Goal: Feedback & Contribution: Leave review/rating

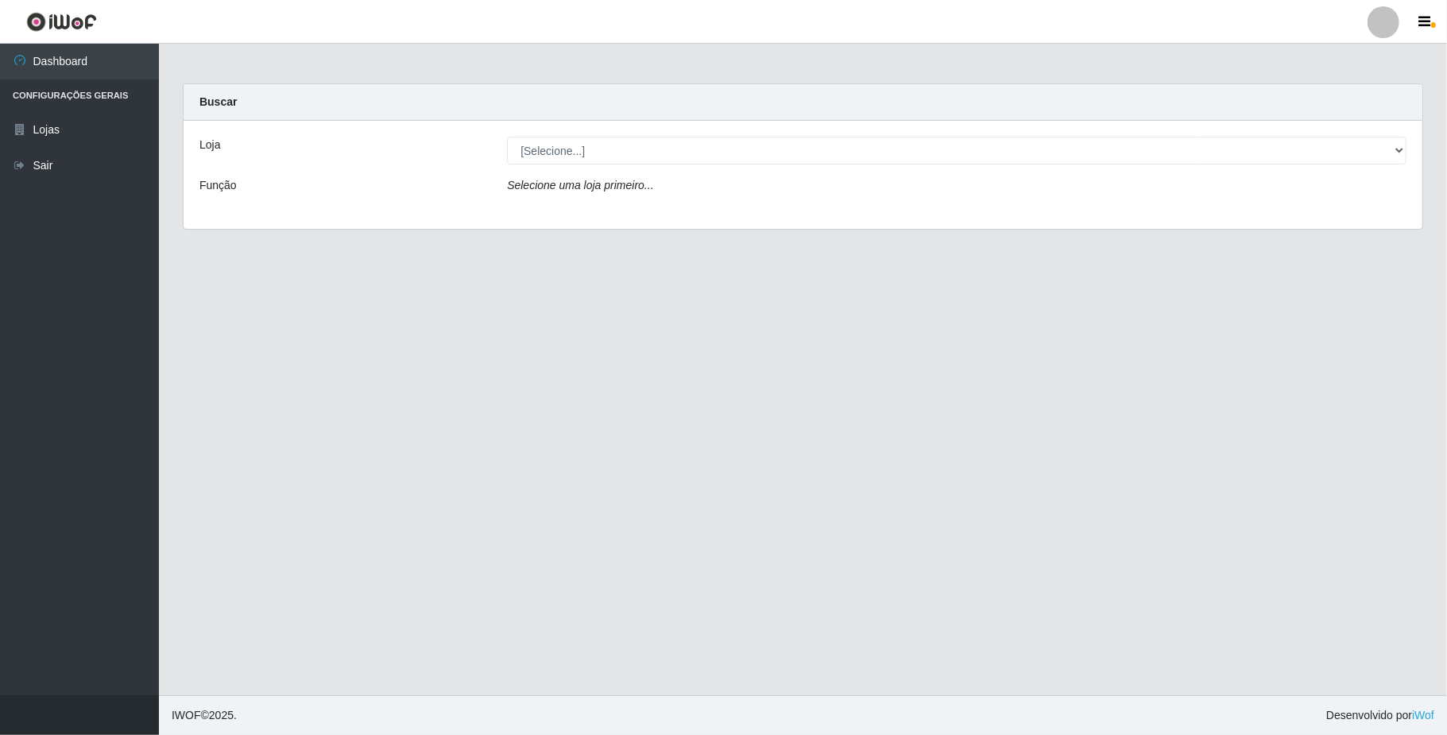
click at [629, 165] on div "Loja [Selecione...] SuperFácil Atacado - Emaús Função Selecione uma loja primei…" at bounding box center [803, 175] width 1239 height 108
click at [629, 160] on select "[Selecione...] SuperFácil Atacado - Emaús" at bounding box center [957, 151] width 900 height 28
select select "407"
click at [507, 137] on select "[Selecione...] SuperFácil Atacado - Emaús" at bounding box center [957, 151] width 900 height 28
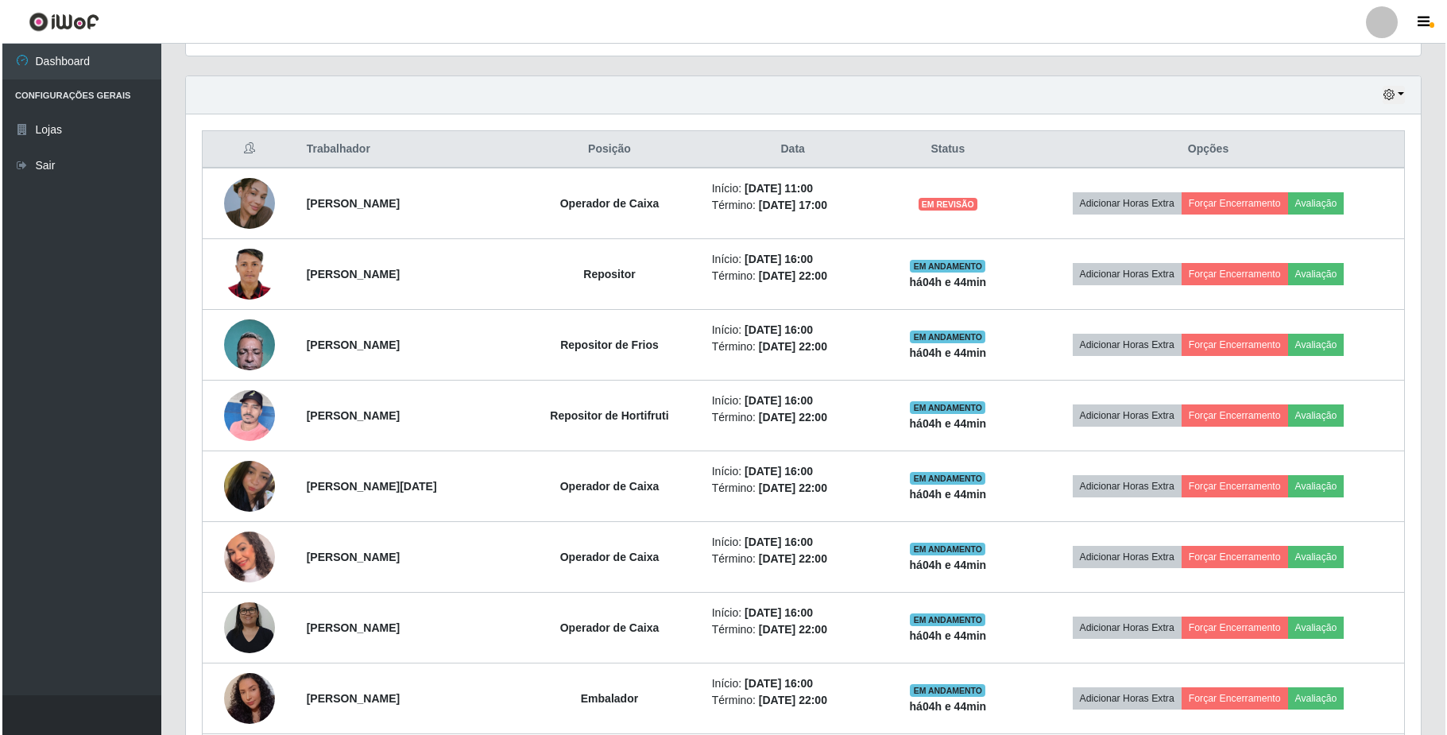
scroll to position [529, 0]
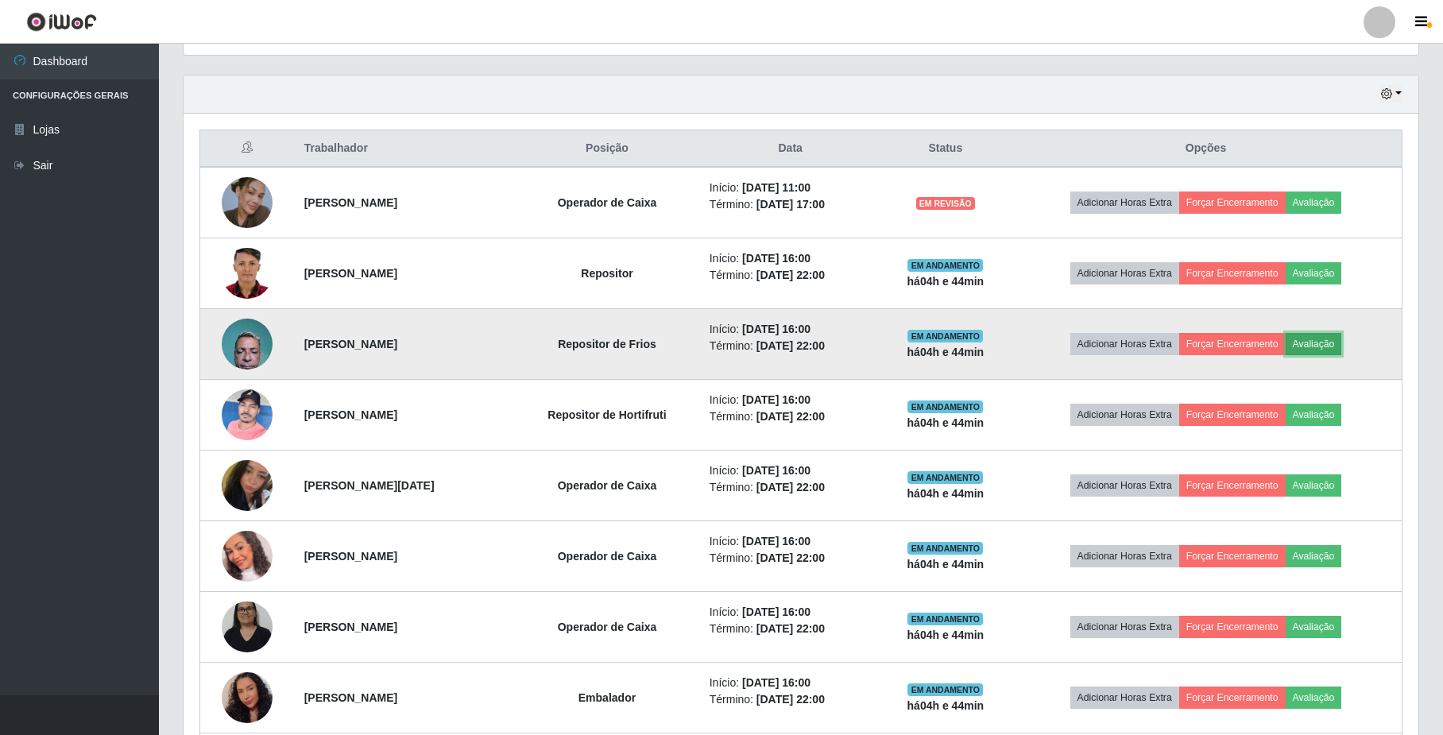
click at [1342, 338] on button "Avaliação" at bounding box center [1314, 344] width 56 height 22
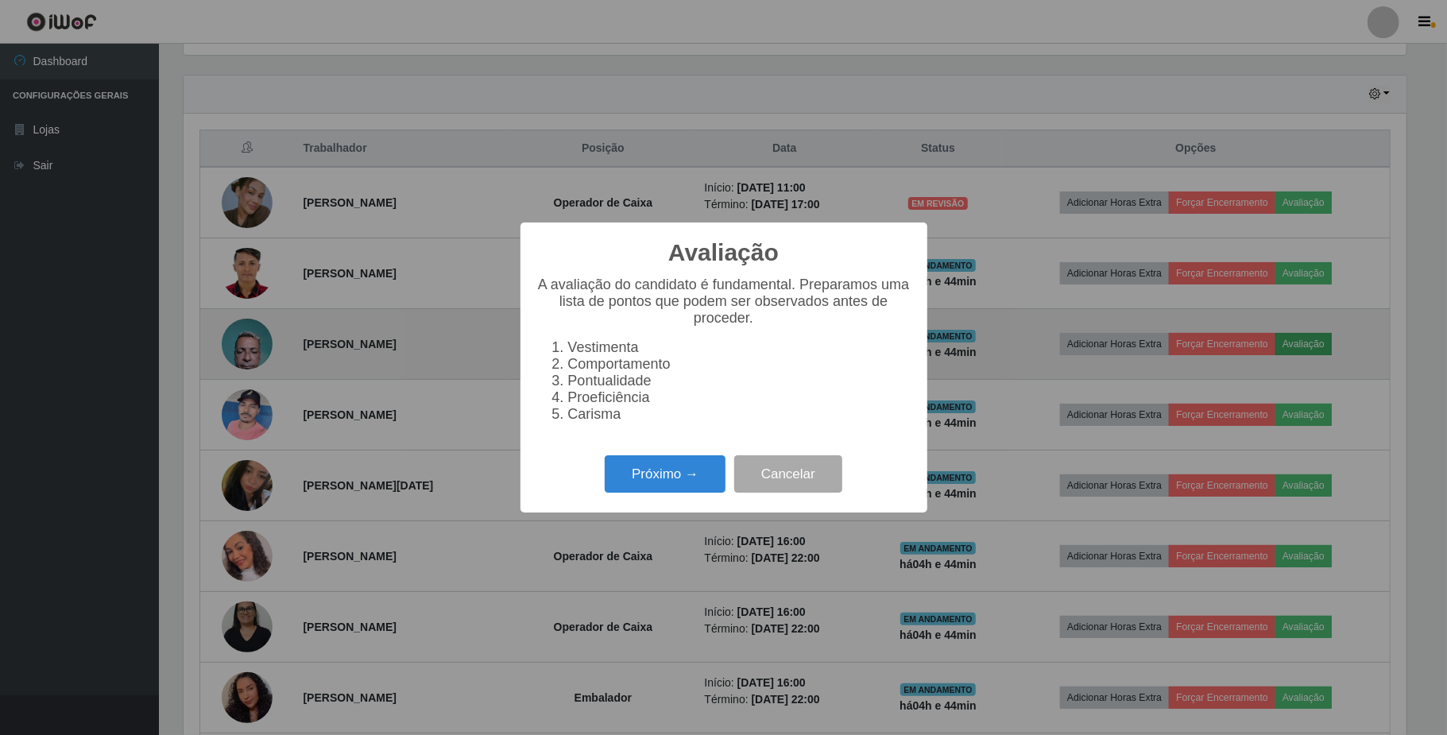
scroll to position [331, 1222]
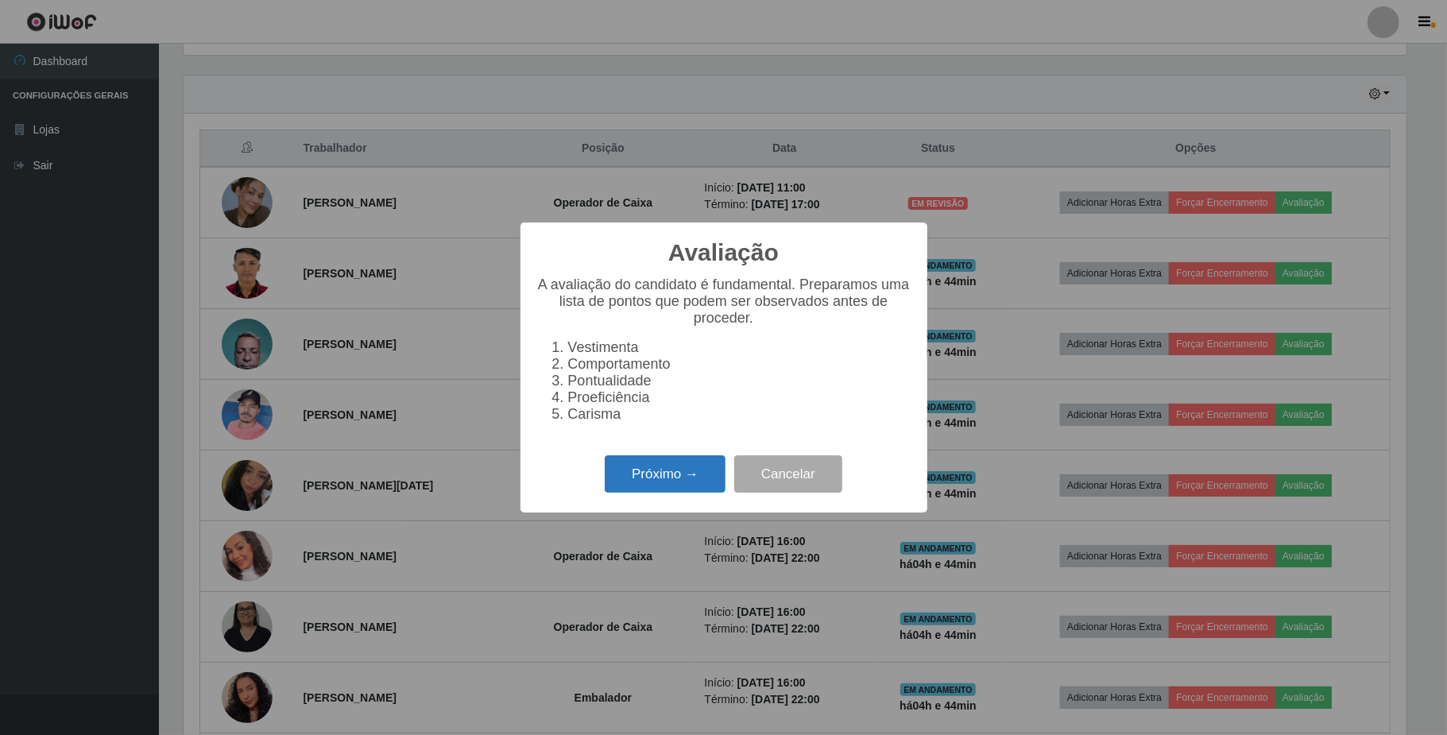
click at [660, 478] on button "Próximo →" at bounding box center [665, 473] width 121 height 37
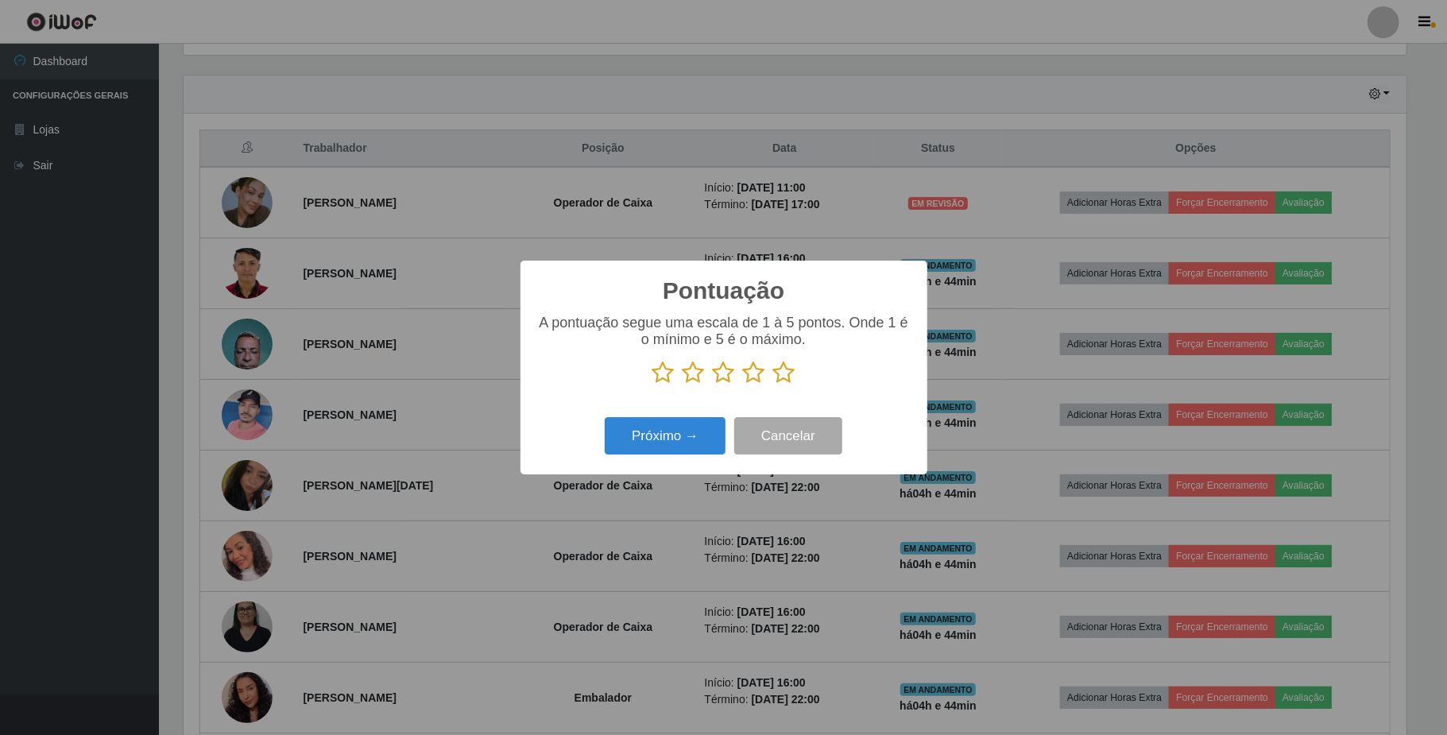
scroll to position [794441, 793548]
drag, startPoint x: 788, startPoint y: 370, endPoint x: 783, endPoint y: 382, distance: 13.9
click at [788, 370] on icon at bounding box center [784, 373] width 22 height 24
click at [773, 385] on input "radio" at bounding box center [773, 385] width 0 height 0
click at [694, 440] on button "Próximo →" at bounding box center [665, 435] width 121 height 37
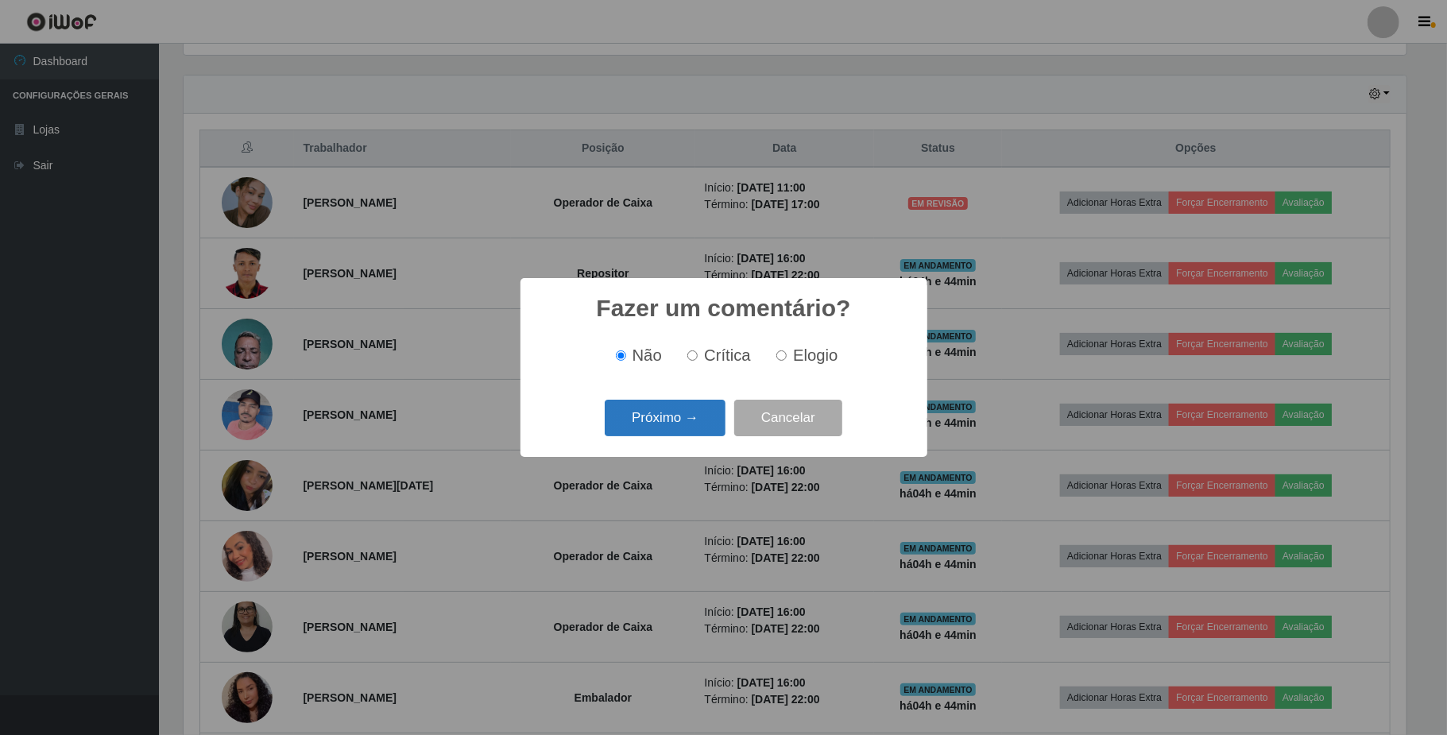
click at [675, 424] on button "Próximo →" at bounding box center [665, 418] width 121 height 37
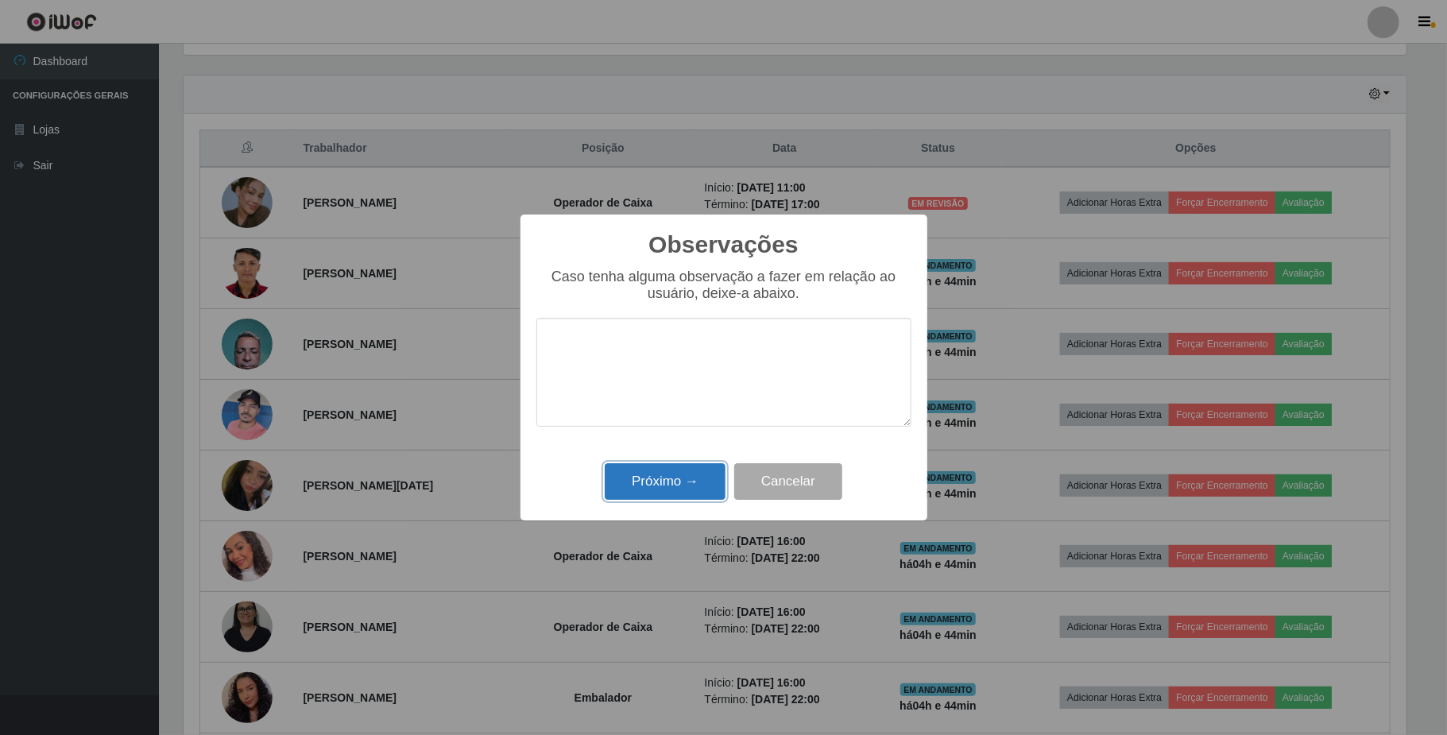
click at [674, 482] on button "Próximo →" at bounding box center [665, 481] width 121 height 37
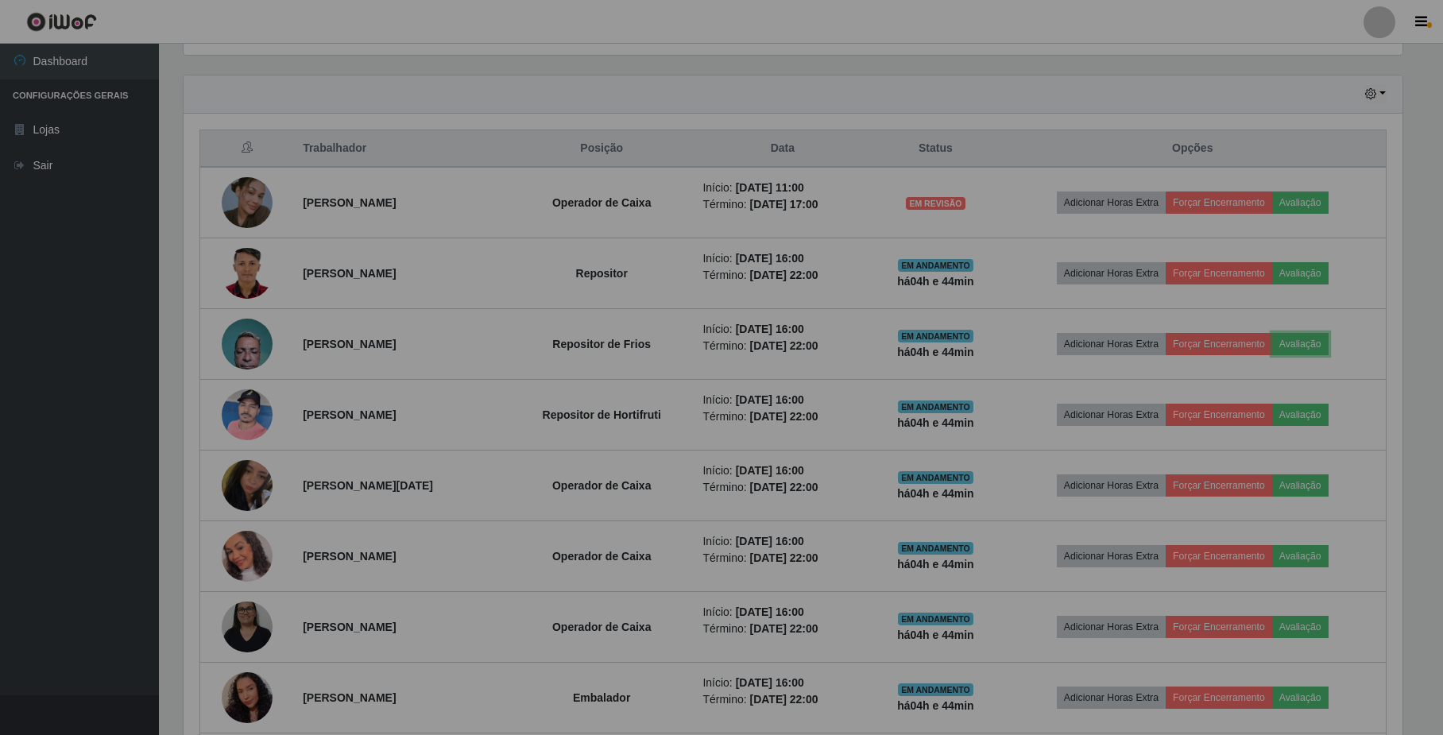
scroll to position [331, 1234]
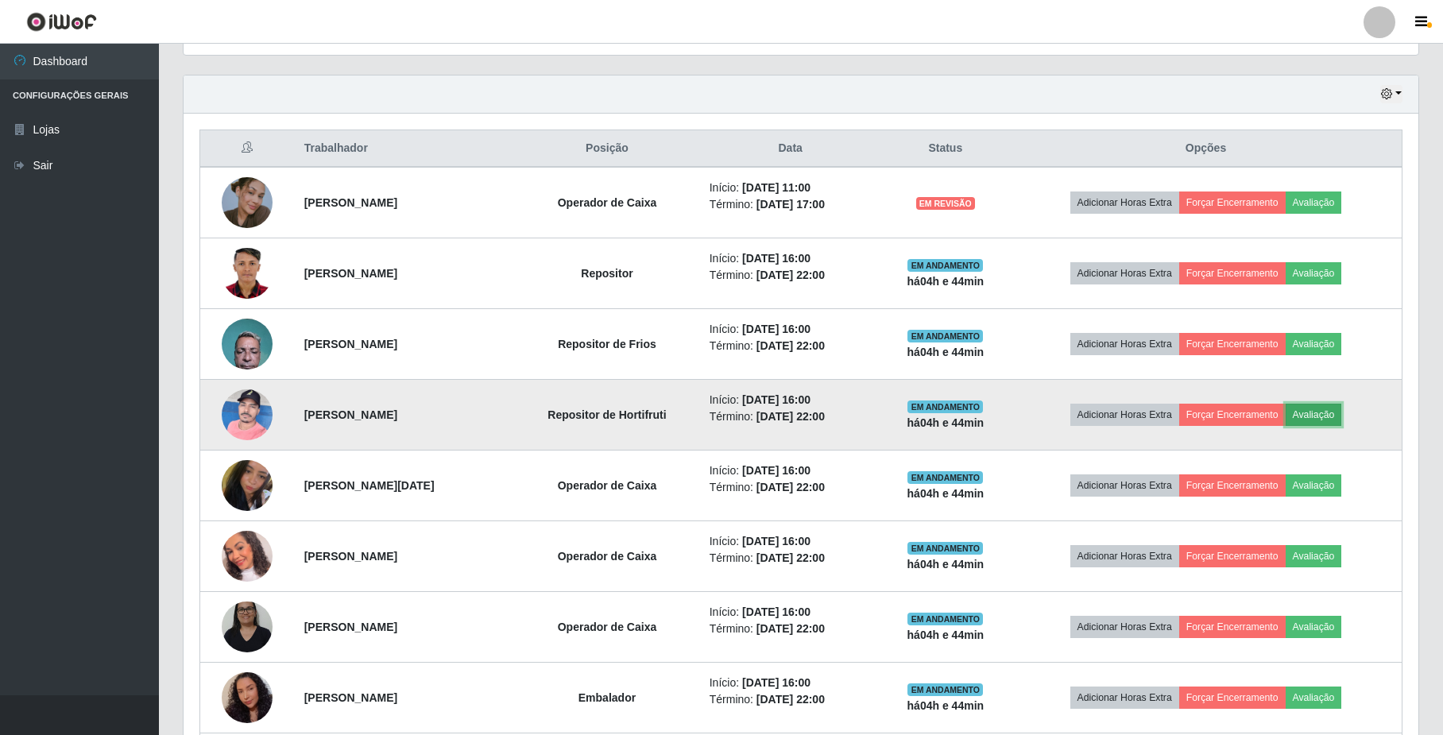
click at [1339, 412] on button "Avaliação" at bounding box center [1314, 415] width 56 height 22
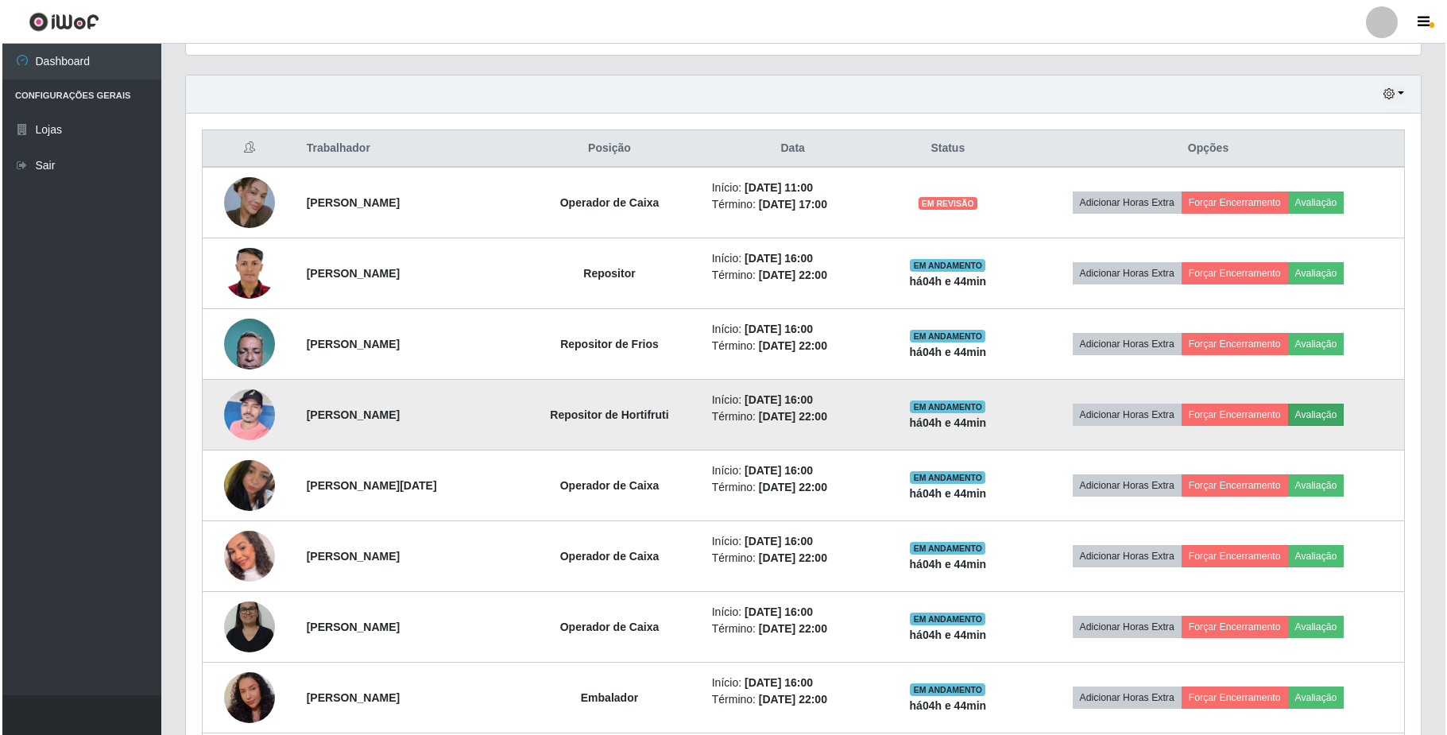
scroll to position [331, 1222]
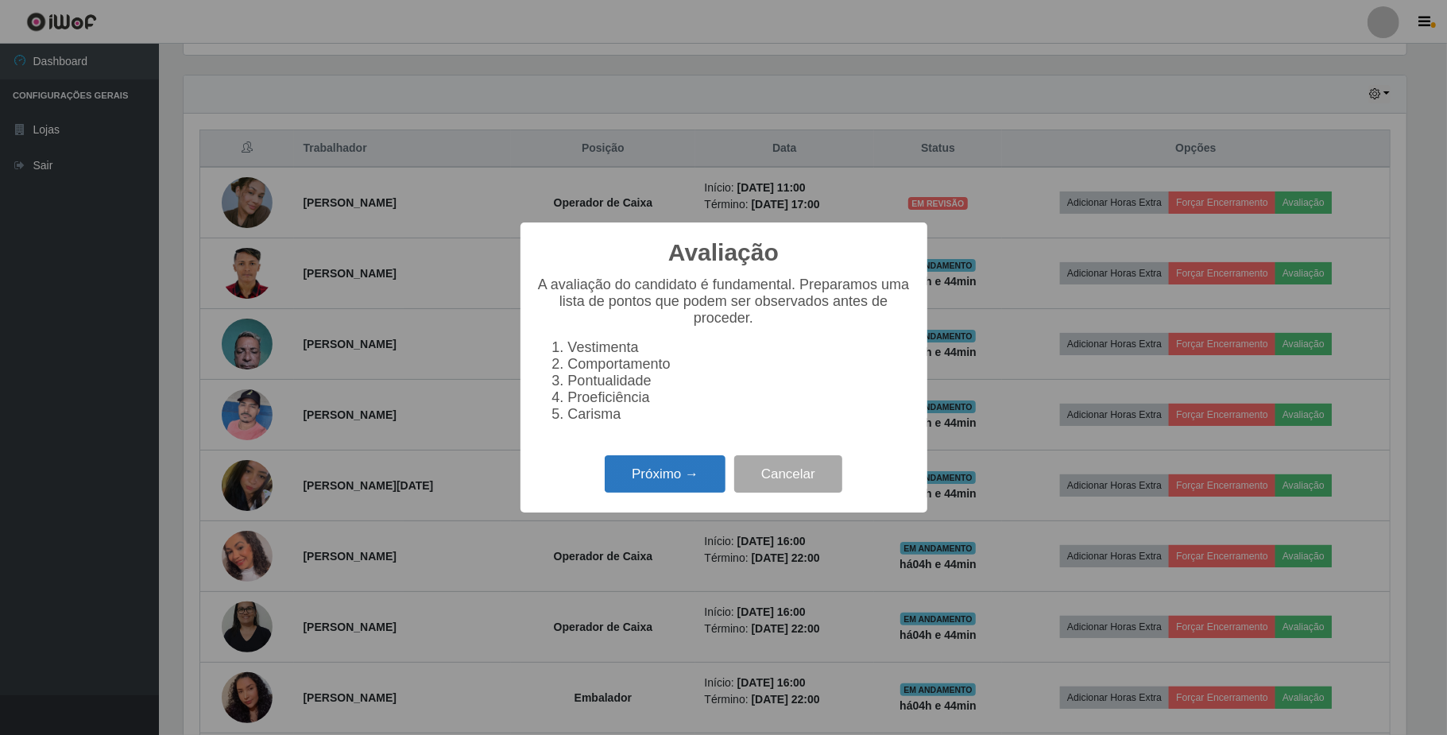
click at [680, 488] on button "Próximo →" at bounding box center [665, 473] width 121 height 37
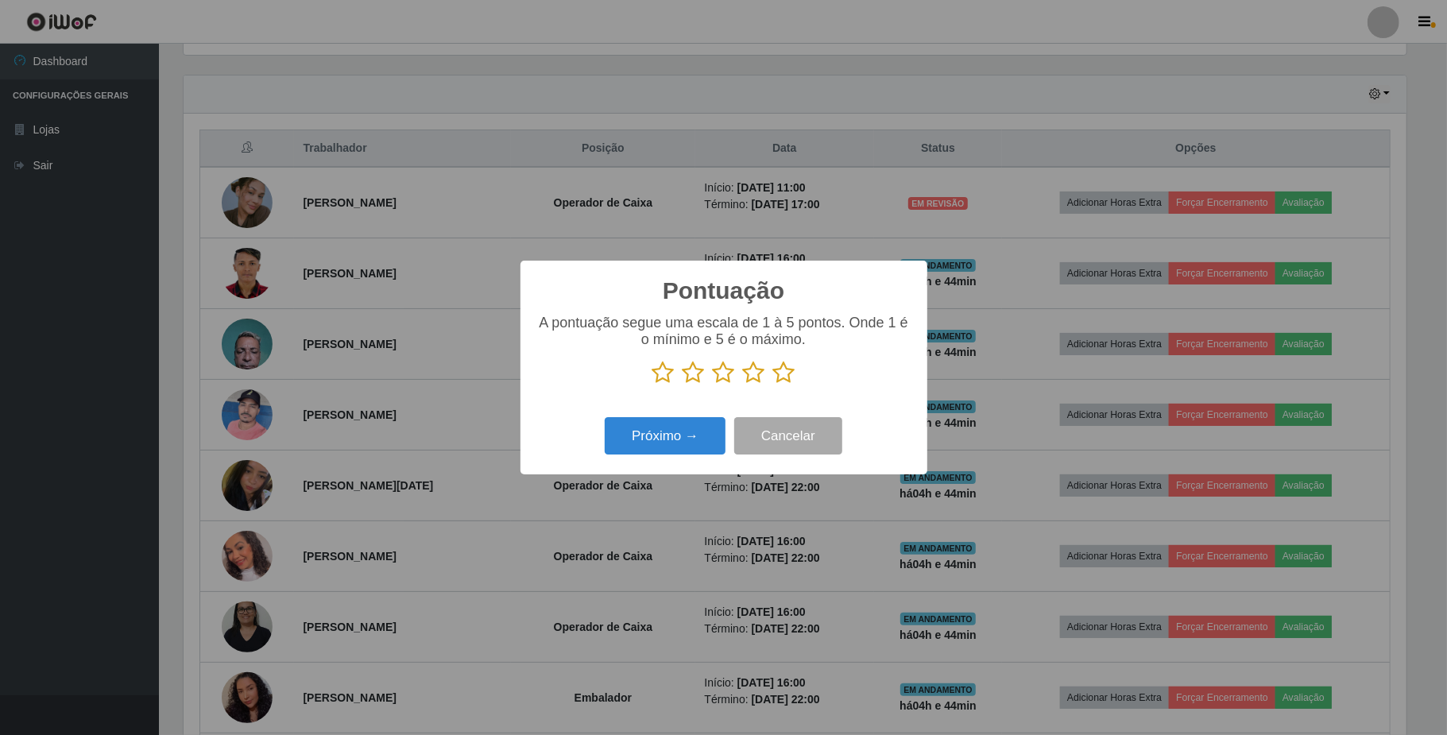
click at [691, 379] on icon at bounding box center [694, 373] width 22 height 24
click at [683, 385] on input "radio" at bounding box center [683, 385] width 0 height 0
click at [681, 449] on button "Próximo →" at bounding box center [665, 435] width 121 height 37
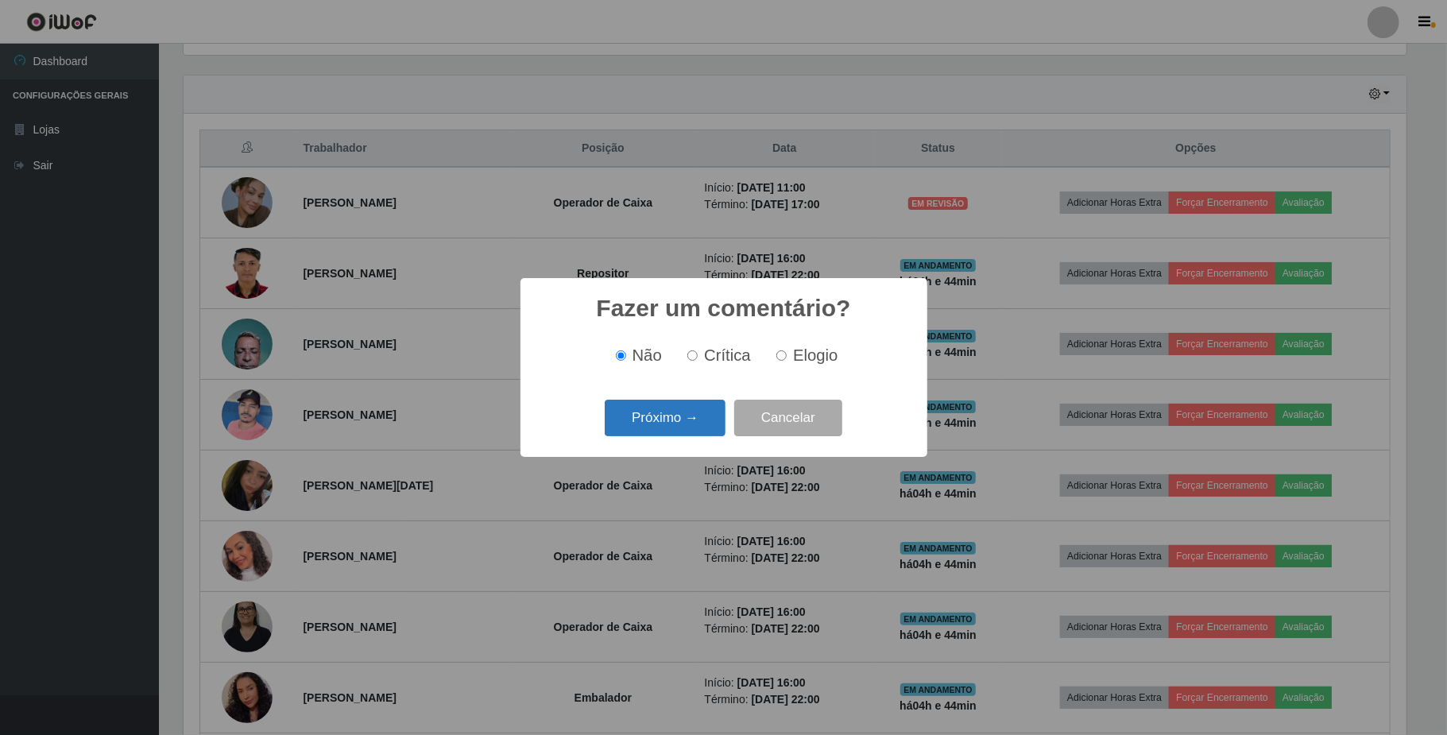
click at [681, 424] on button "Próximo →" at bounding box center [665, 418] width 121 height 37
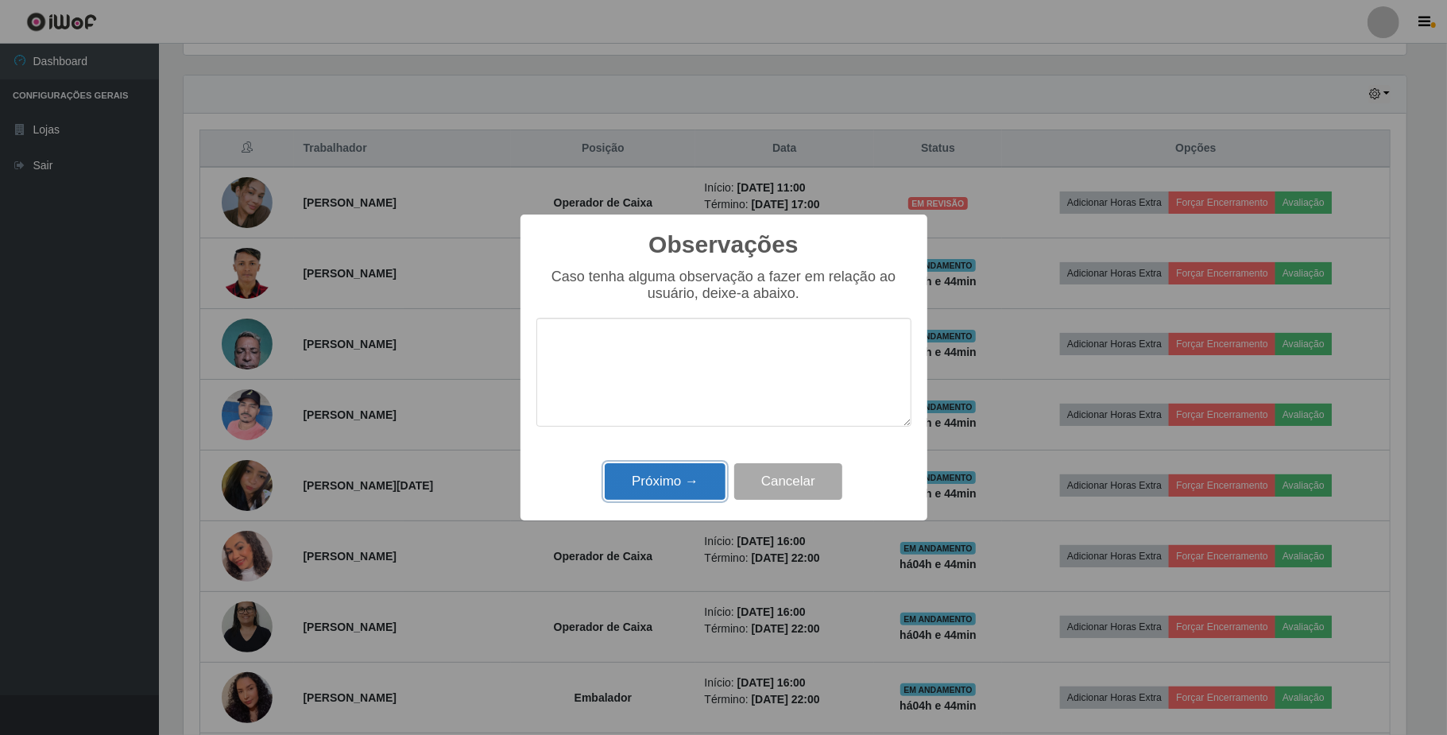
click at [674, 481] on button "Próximo →" at bounding box center [665, 481] width 121 height 37
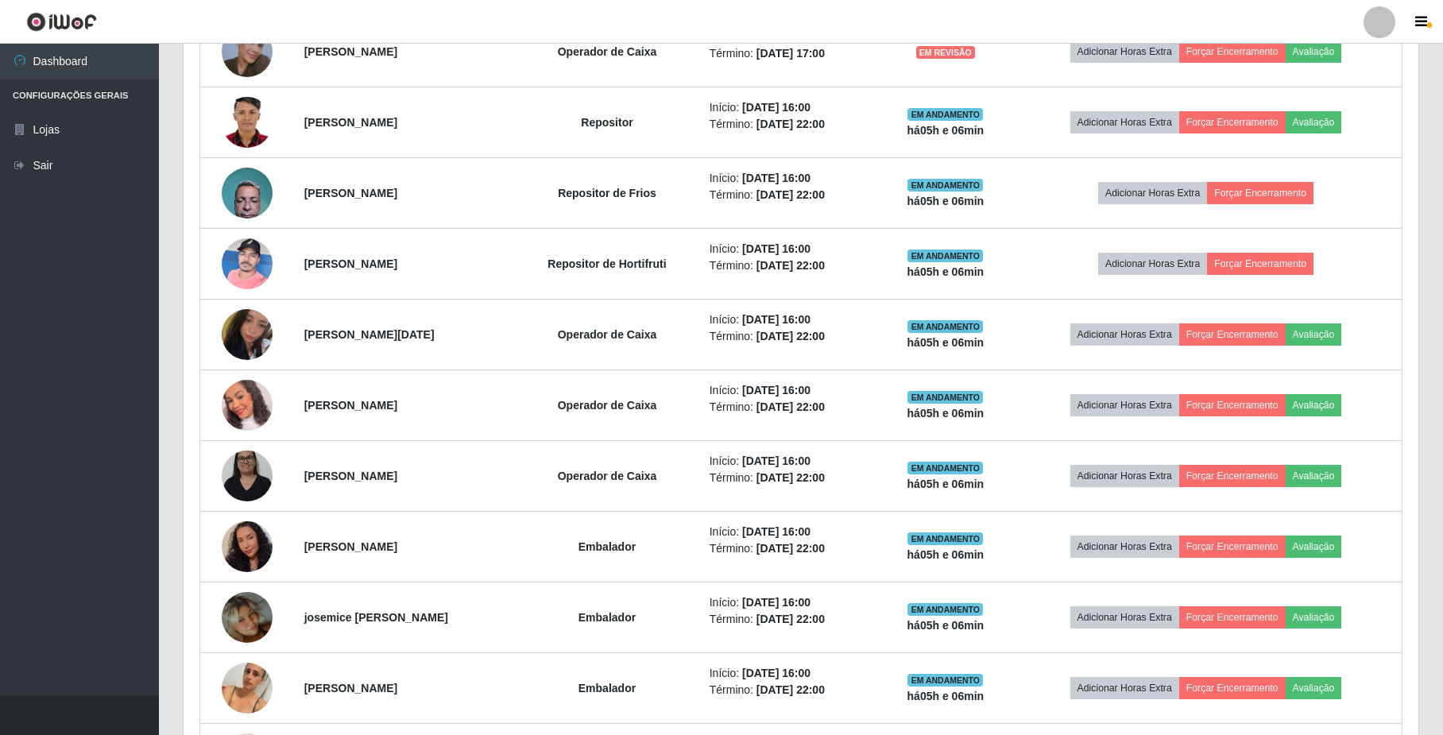
scroll to position [821, 0]
